Goal: Transaction & Acquisition: Purchase product/service

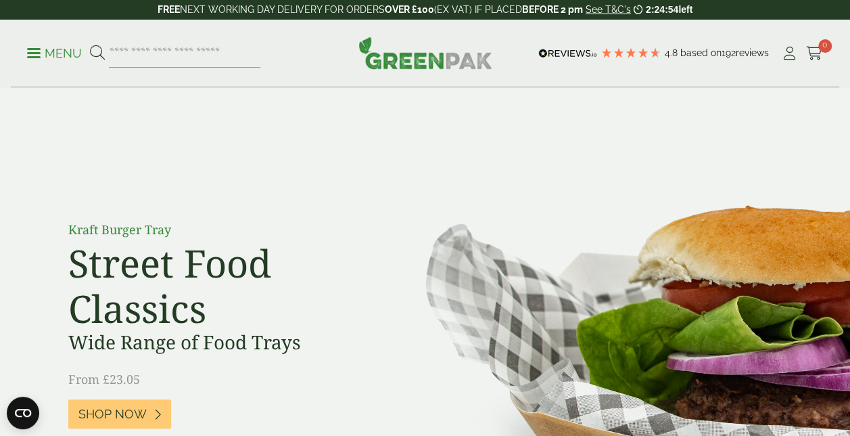
click at [27, 64] on ul "Menu" at bounding box center [143, 53] width 233 height 28
click at [32, 52] on span at bounding box center [34, 53] width 14 height 2
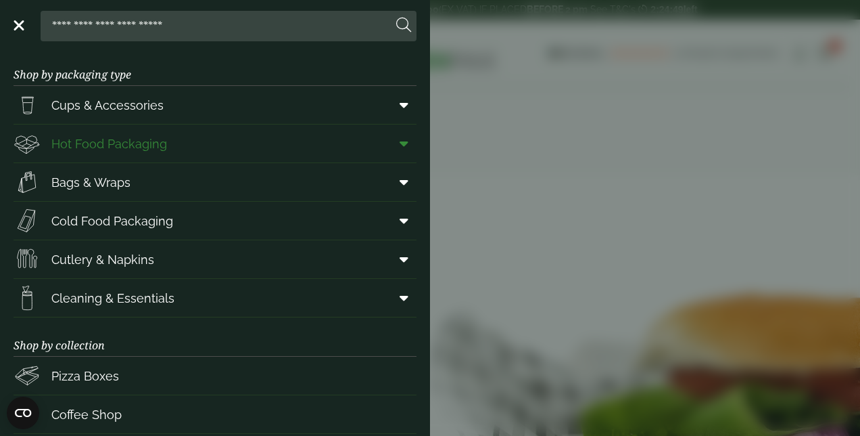
click at [166, 147] on link "Hot Food Packaging" at bounding box center [215, 143] width 403 height 38
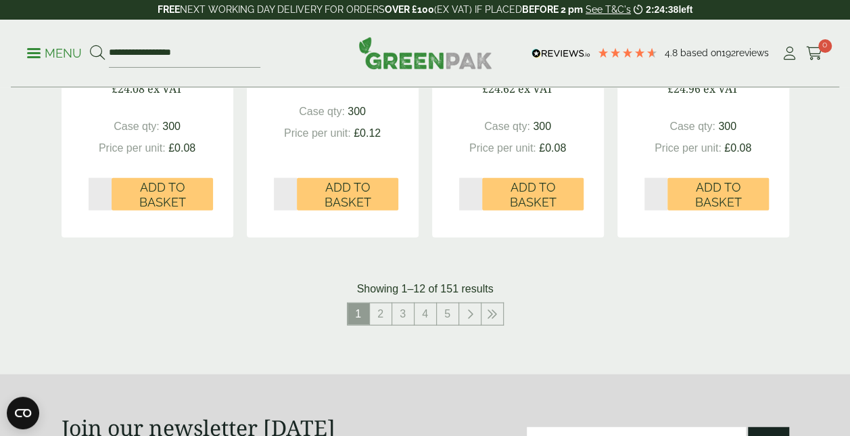
scroll to position [1556, 0]
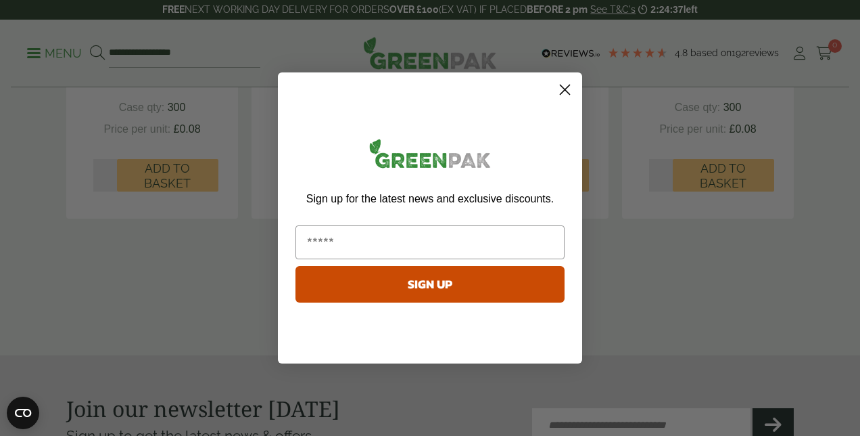
click at [384, 298] on button "SIGN UP" at bounding box center [430, 284] width 269 height 37
click at [561, 88] on circle "Close dialog" at bounding box center [565, 89] width 22 height 22
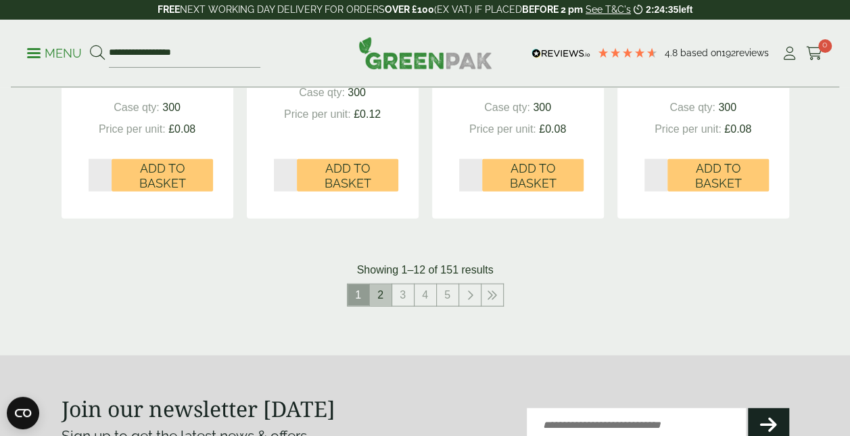
click at [383, 296] on link "2" at bounding box center [381, 295] width 22 height 22
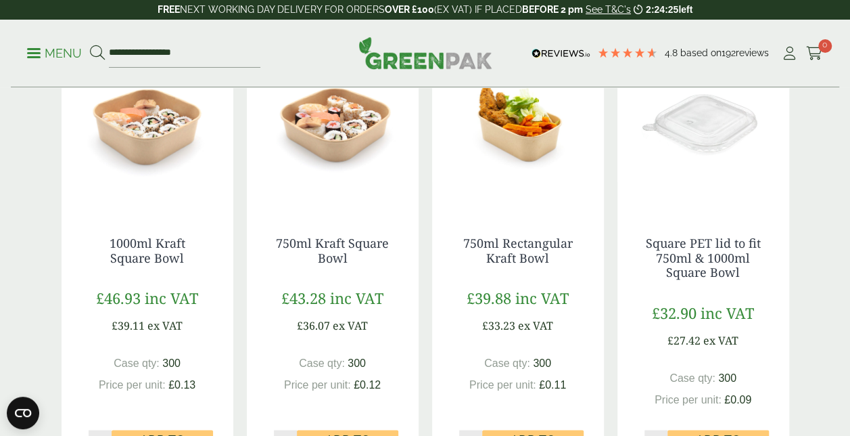
scroll to position [879, 0]
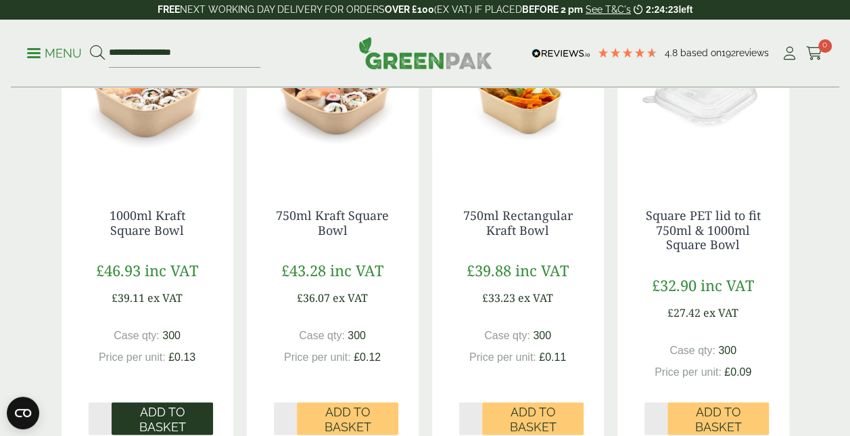
click at [165, 418] on span "Add to Basket" at bounding box center [162, 418] width 83 height 29
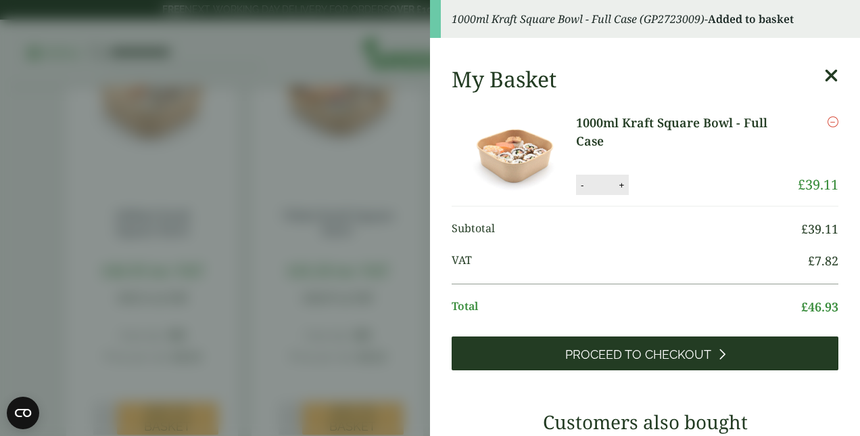
click at [656, 349] on span "Proceed to Checkout" at bounding box center [638, 354] width 146 height 15
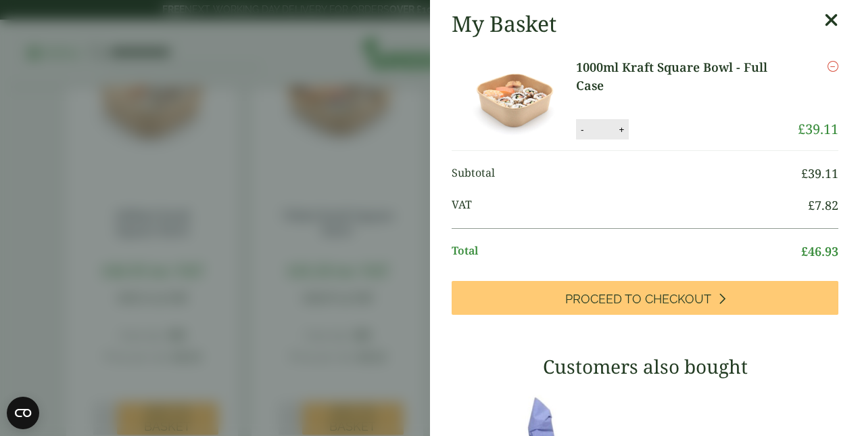
click at [803, 22] on div "My Basket" at bounding box center [645, 24] width 387 height 26
click at [824, 25] on icon at bounding box center [831, 20] width 14 height 19
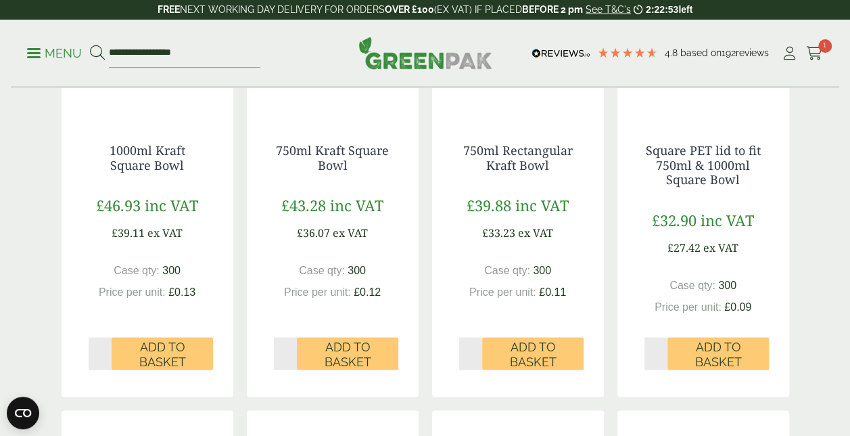
scroll to position [947, 0]
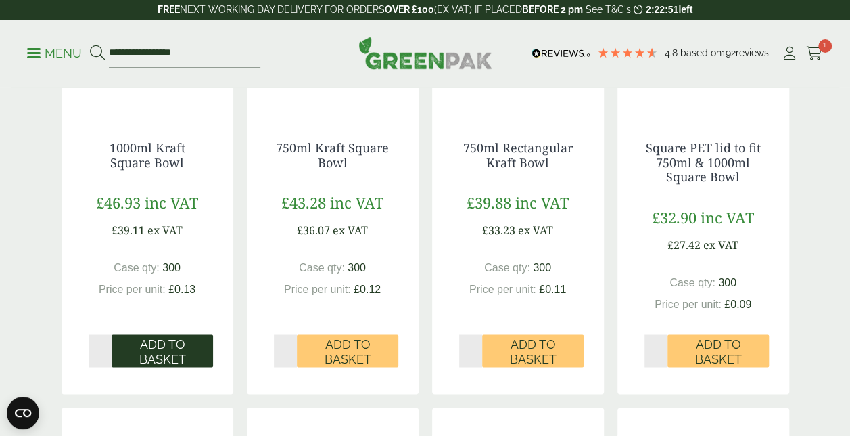
click at [168, 352] on span "Add to Basket" at bounding box center [162, 350] width 83 height 29
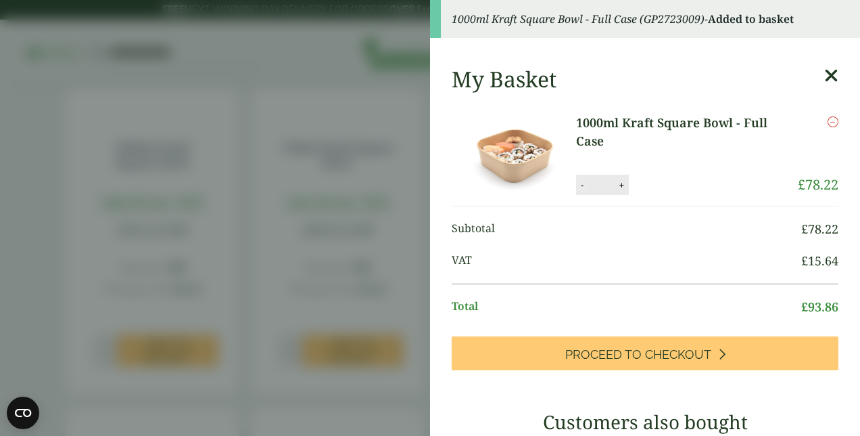
click at [577, 185] on button "-" at bounding box center [582, 184] width 11 height 11
type input "*"
click at [657, 183] on button "Update" at bounding box center [665, 185] width 68 height 20
click at [824, 78] on icon at bounding box center [831, 75] width 14 height 19
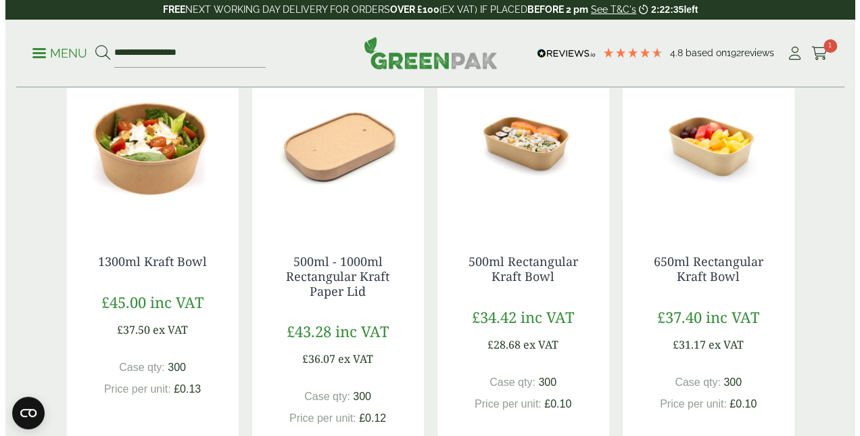
scroll to position [203, 0]
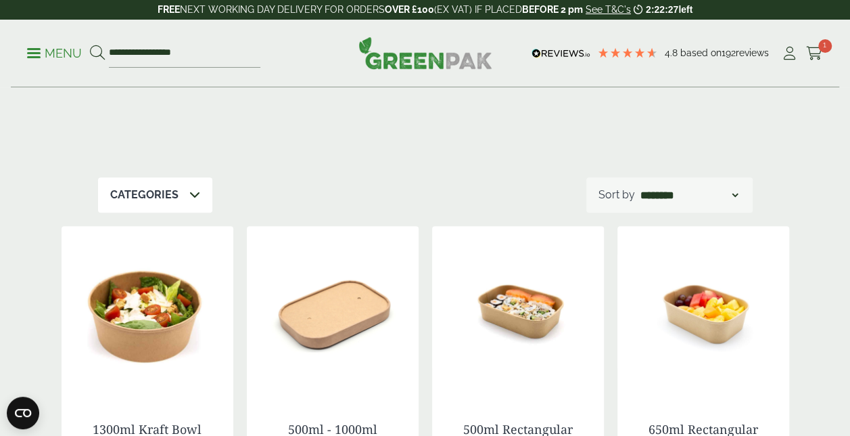
click at [32, 51] on p "Menu" at bounding box center [54, 53] width 55 height 16
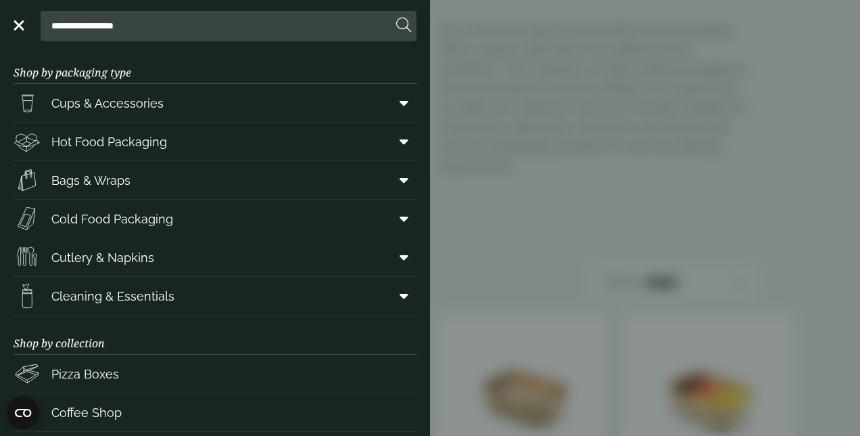
scroll to position [0, 0]
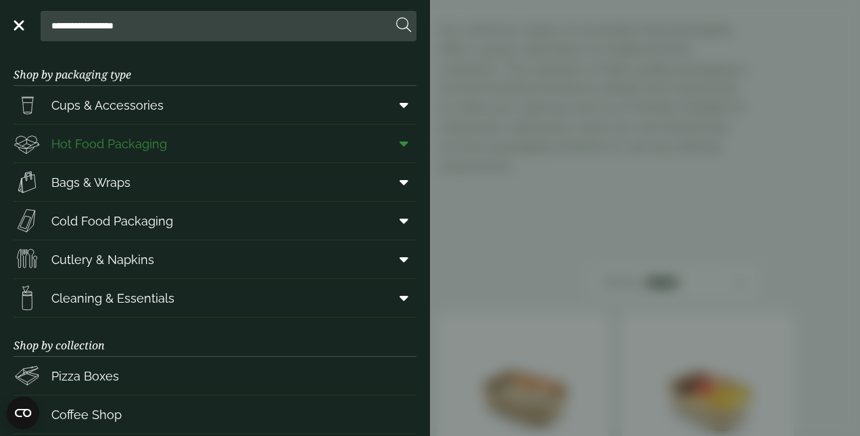
click at [109, 151] on span "Hot Food Packaging" at bounding box center [109, 144] width 116 height 18
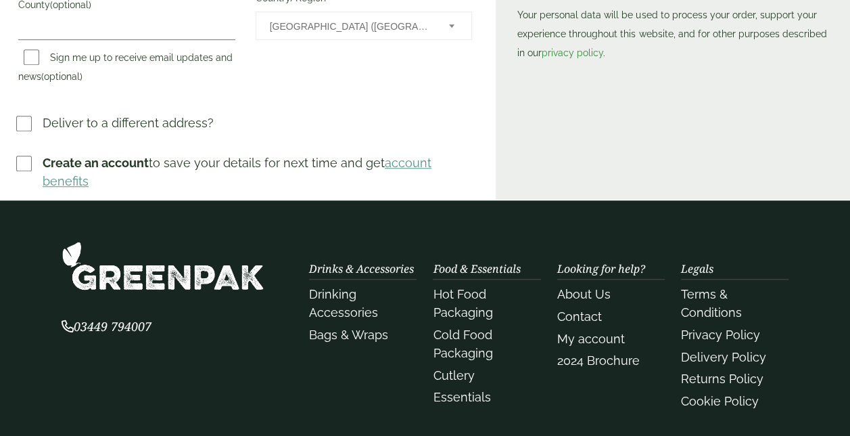
scroll to position [541, 0]
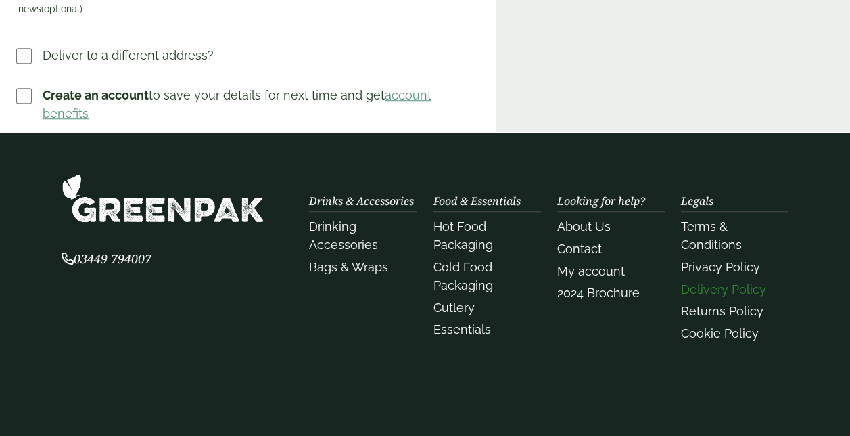
click at [735, 291] on link "Delivery Policy" at bounding box center [723, 289] width 85 height 14
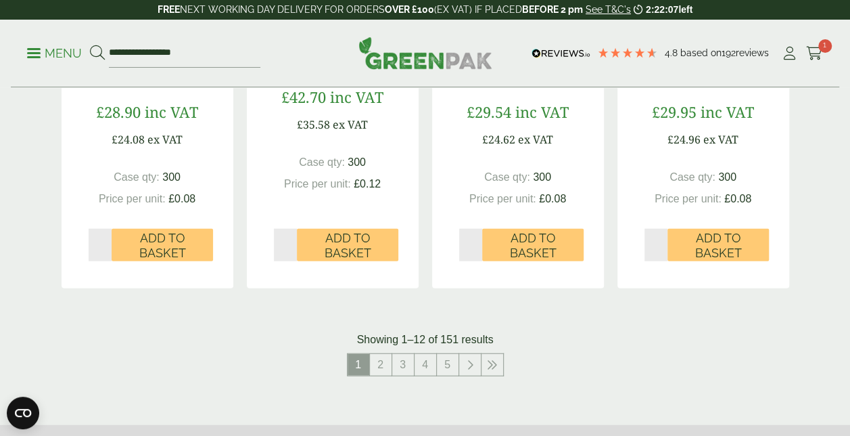
scroll to position [1488, 0]
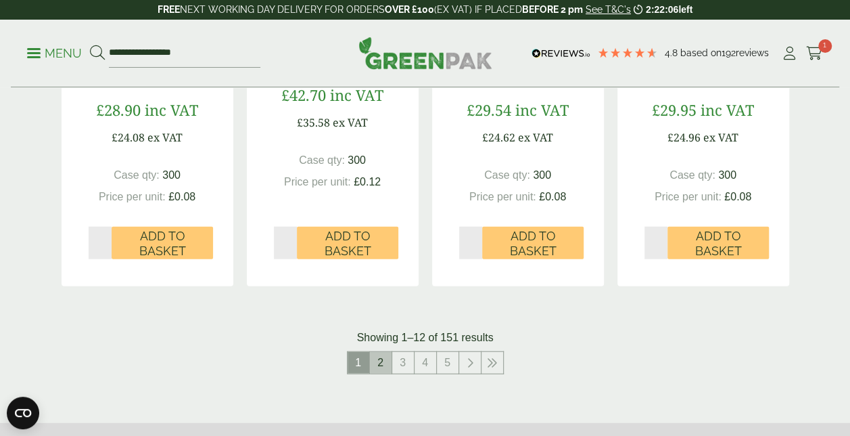
click at [386, 358] on link "2" at bounding box center [381, 363] width 22 height 22
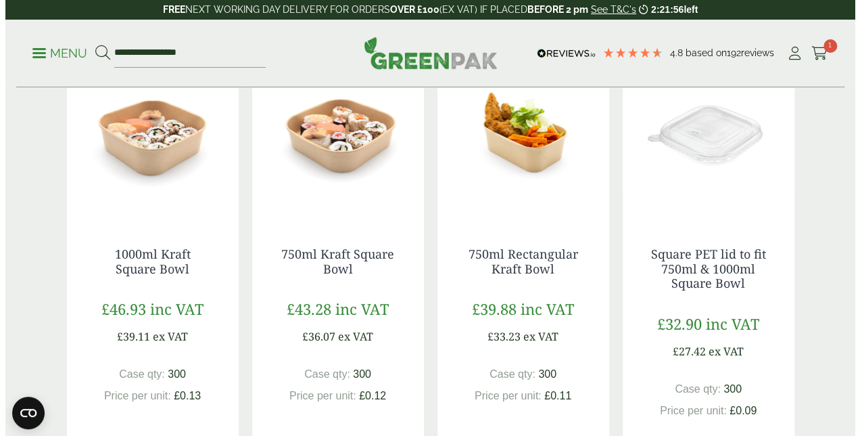
scroll to position [812, 0]
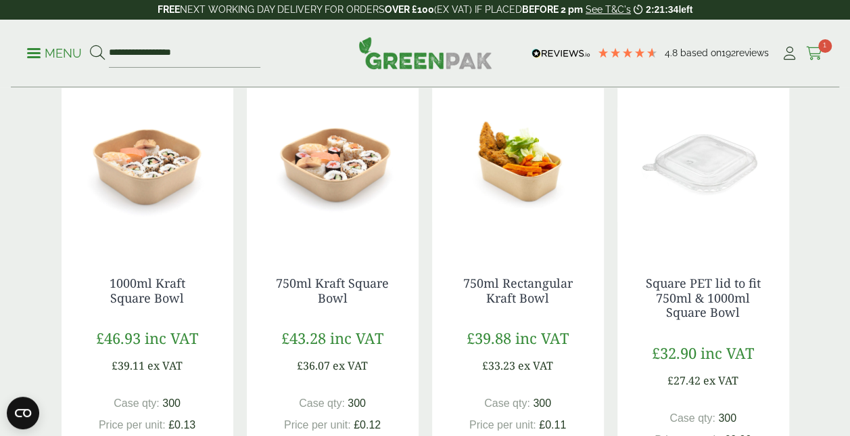
click at [825, 47] on span "1" at bounding box center [825, 46] width 14 height 14
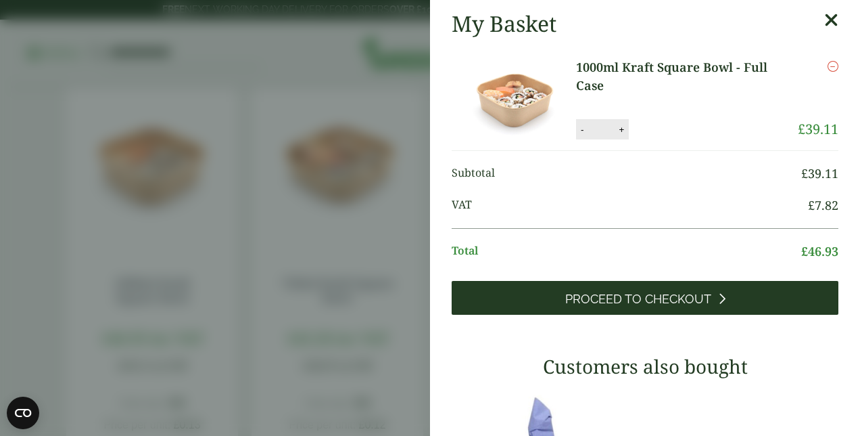
click at [641, 293] on span "Proceed to Checkout" at bounding box center [638, 298] width 146 height 15
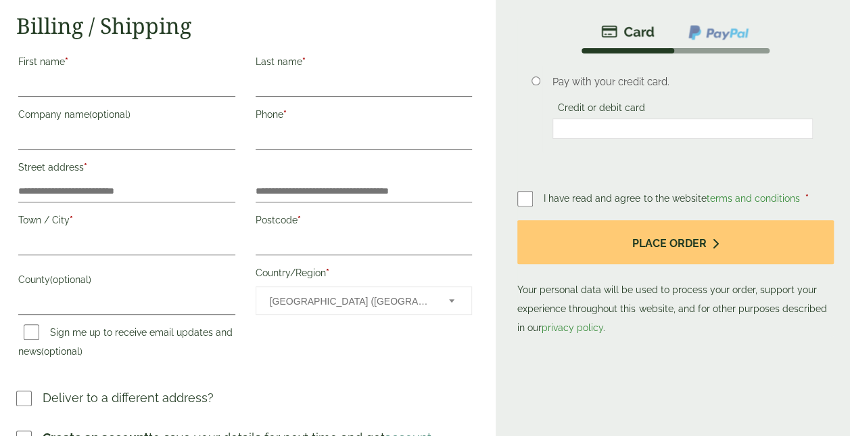
scroll to position [203, 0]
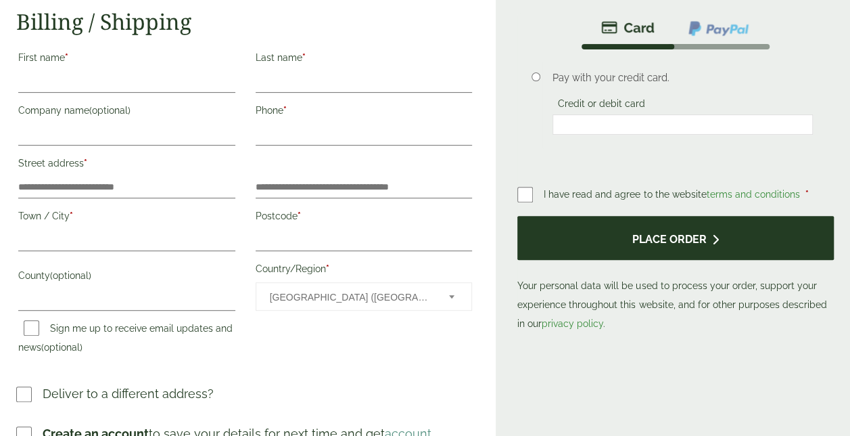
click at [609, 250] on button "Place order" at bounding box center [675, 238] width 317 height 44
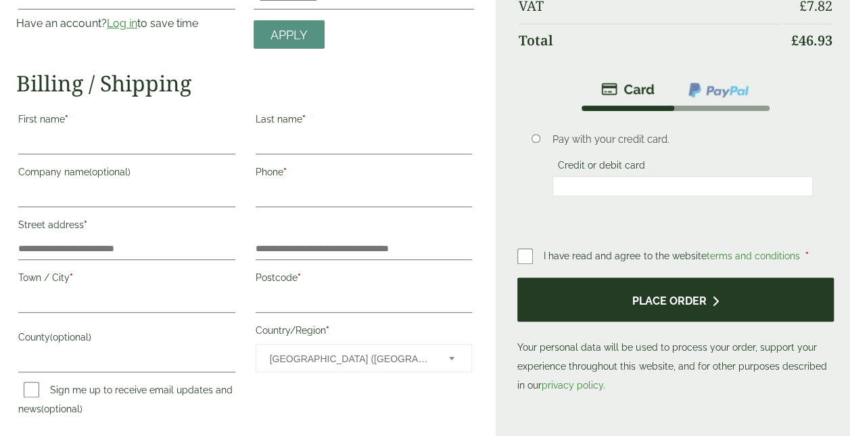
scroll to position [0, 0]
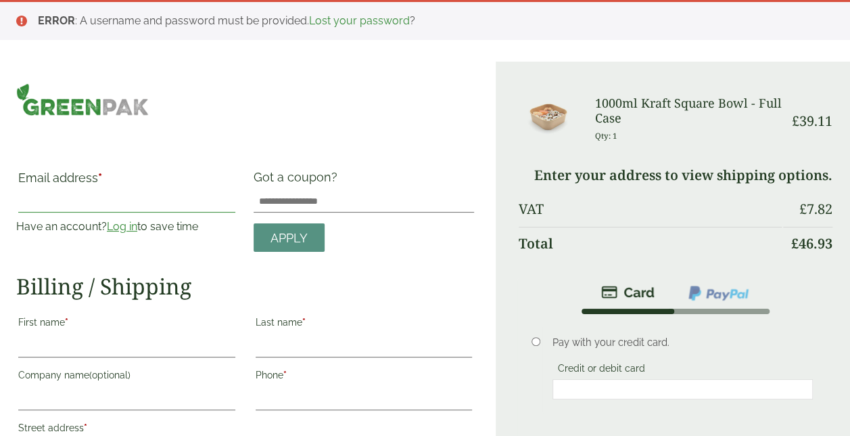
click at [88, 202] on input "Email address *" at bounding box center [126, 202] width 217 height 22
type input "**********"
click at [131, 345] on input "First name *" at bounding box center [126, 346] width 217 height 22
type input "*****"
type input "******"
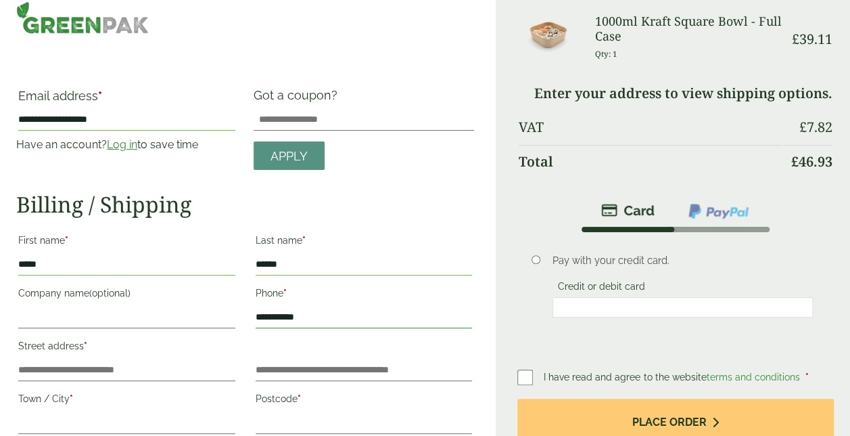
scroll to position [203, 0]
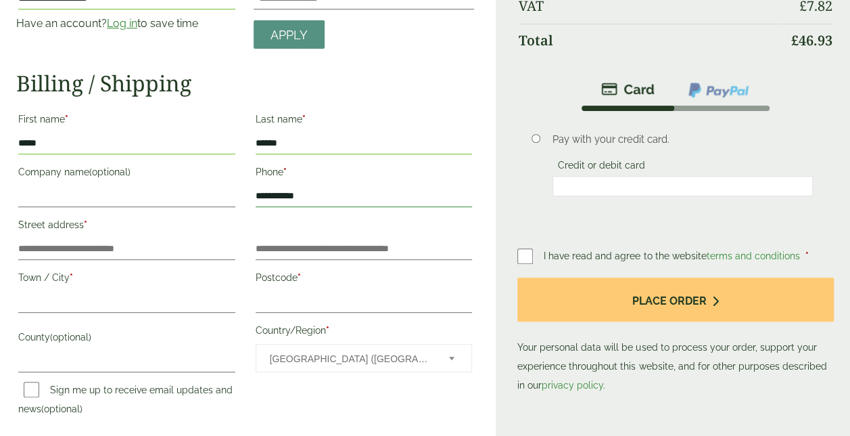
type input "**********"
click at [108, 243] on input "Street address *" at bounding box center [126, 249] width 217 height 22
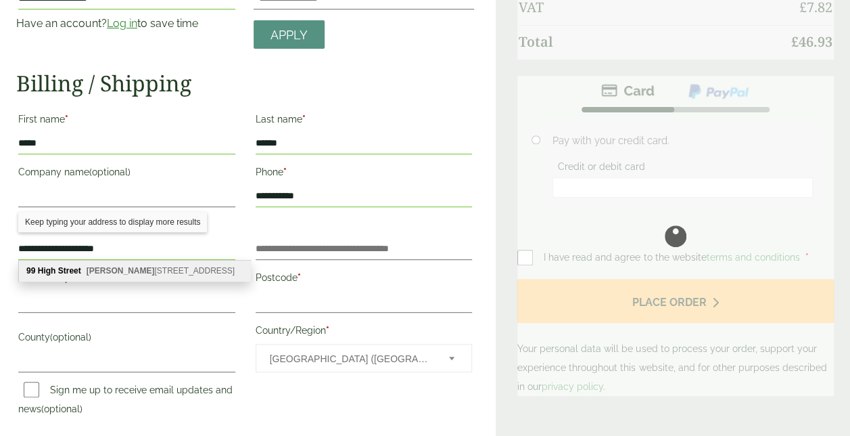
click at [117, 275] on div "99 High Street Langley , Slough, SL3 8NG" at bounding box center [134, 270] width 231 height 20
type input "**********"
type input "*******"
type input "******"
type input "*******"
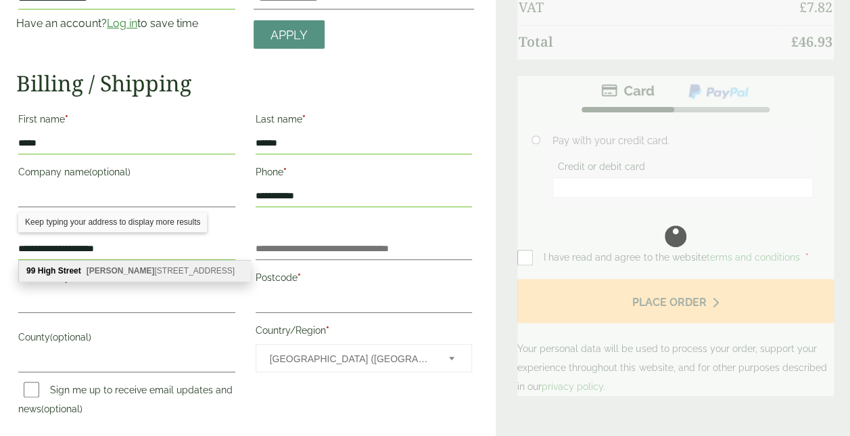
type input "*********"
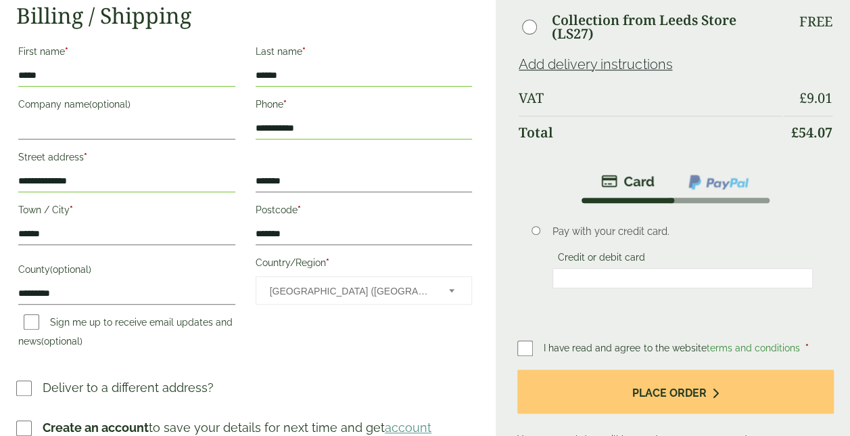
scroll to position [338, 0]
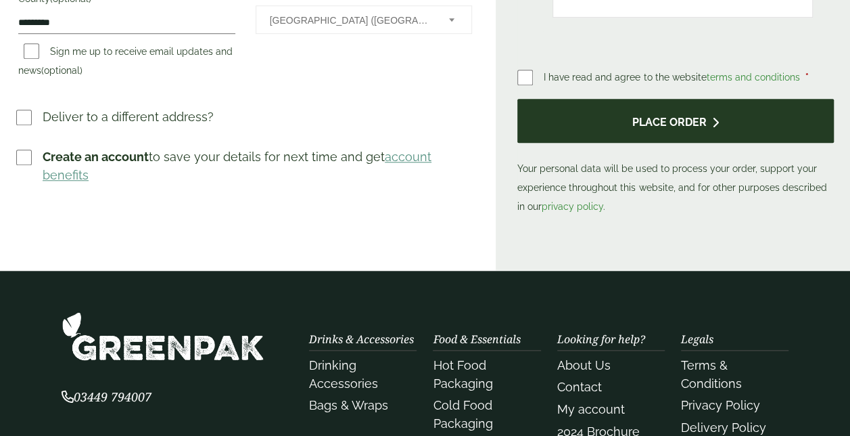
click at [678, 131] on button "Place order" at bounding box center [675, 121] width 317 height 44
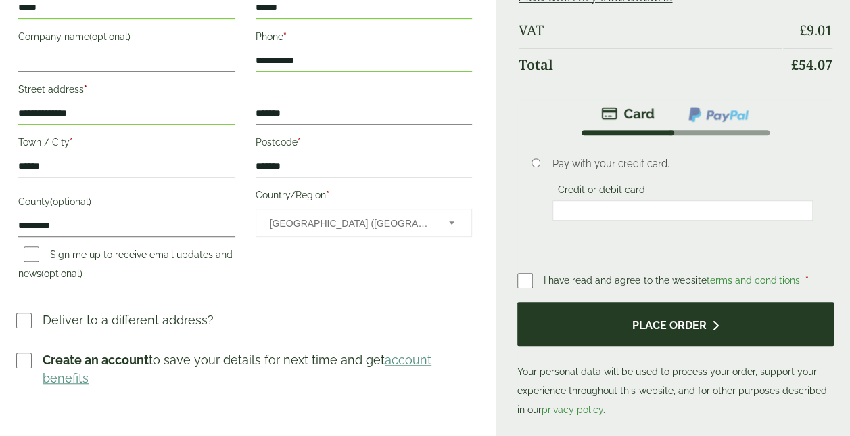
click at [655, 327] on button "Place order" at bounding box center [675, 324] width 317 height 44
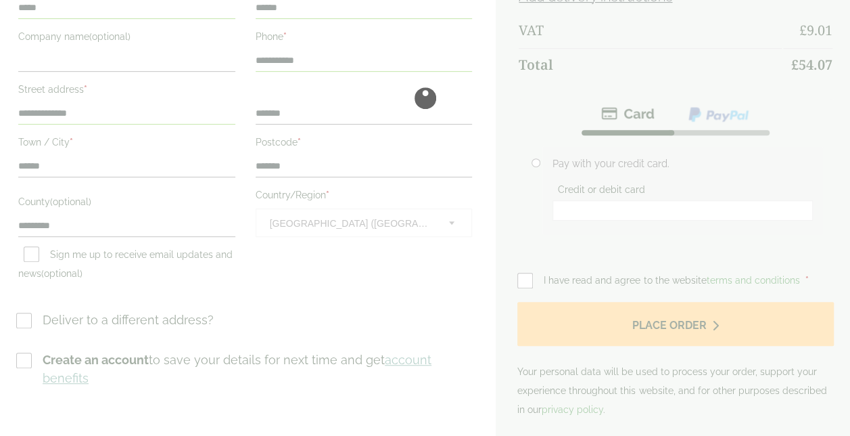
scroll to position [0, 0]
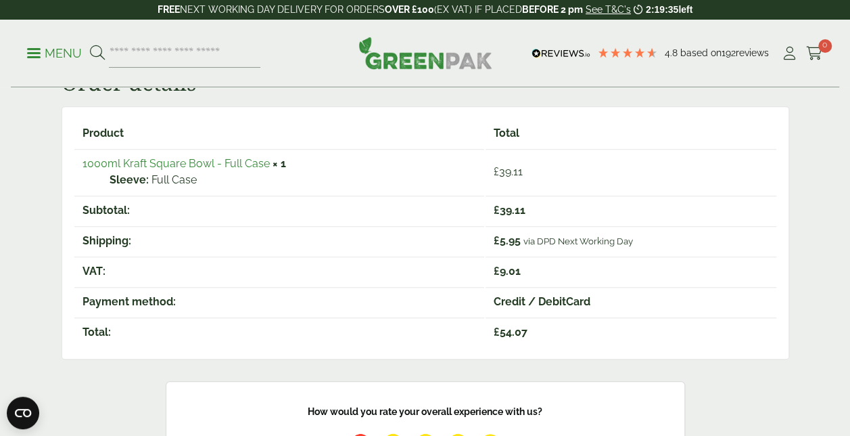
scroll to position [203, 0]
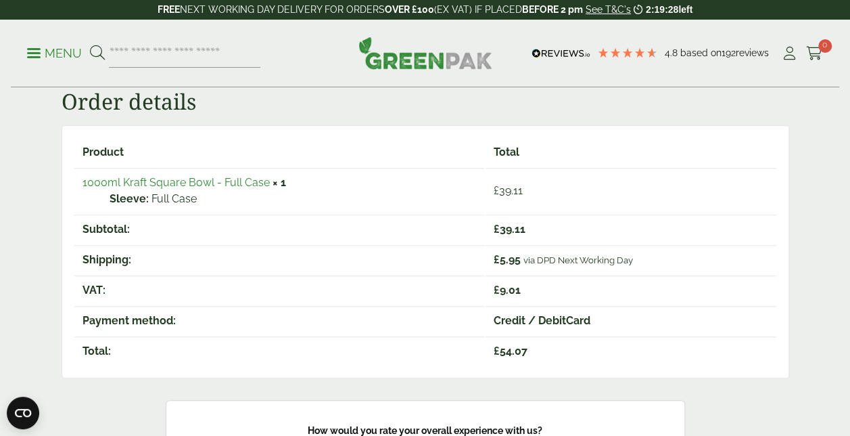
click at [118, 184] on link "1000ml Kraft Square Bowl - Full Case" at bounding box center [176, 182] width 187 height 13
